Goal: Use online tool/utility: Utilize a website feature to perform a specific function

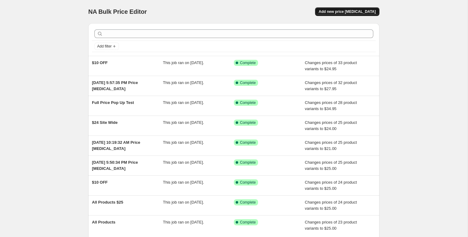
click at [327, 10] on span "Add new price change job" at bounding box center [347, 11] width 57 height 5
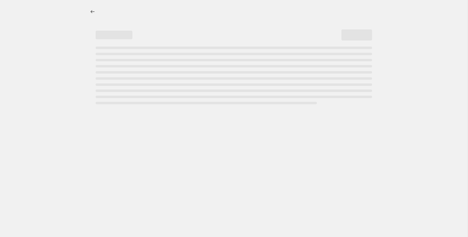
select select "percentage"
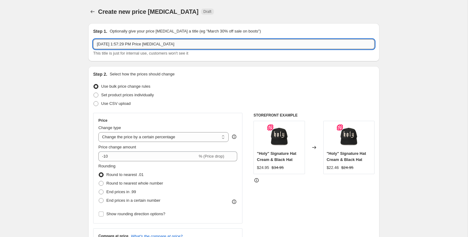
click at [144, 39] on input "Aug 27, 2025, 1:57:29 PM Price change job" at bounding box center [233, 44] width 281 height 10
type input "Full Price Again"
click at [156, 132] on select "Change the price to a certain amount Change the price by a certain amount Chang…" at bounding box center [163, 137] width 130 height 10
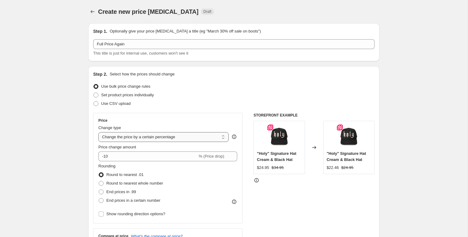
select select "to"
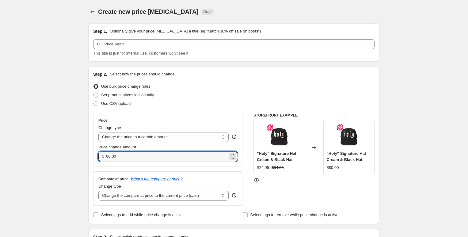
drag, startPoint x: 149, startPoint y: 123, endPoint x: 125, endPoint y: 118, distance: 24.3
click at [125, 118] on div "Step 2. Select how the prices should change Use bulk price change rules Set pro…" at bounding box center [233, 145] width 291 height 158
type input "34.95"
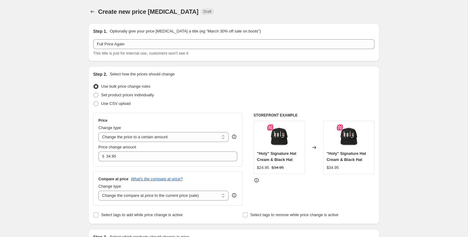
drag, startPoint x: 98, startPoint y: 138, endPoint x: 107, endPoint y: 139, distance: 8.6
click at [174, 191] on select "Change the compare at price to the current price (sale) Change the compare at p…" at bounding box center [163, 196] width 130 height 10
select select "remove"
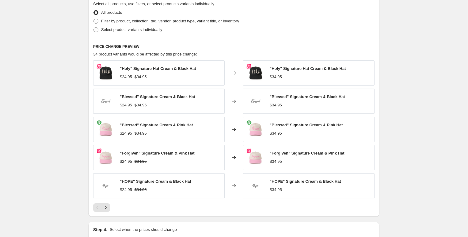
scroll to position [245, 0]
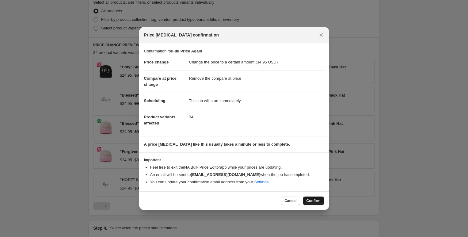
click at [306, 198] on span "Confirm" at bounding box center [313, 200] width 14 height 5
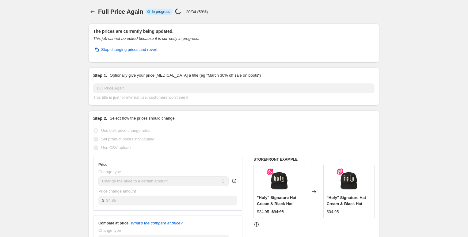
select select "remove"
